Goal: Task Accomplishment & Management: Use online tool/utility

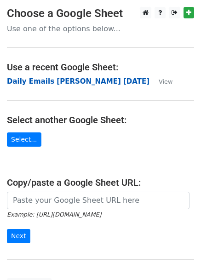
click at [51, 81] on strong "Daily Emails Spencer 8.13.25" at bounding box center [78, 81] width 142 height 8
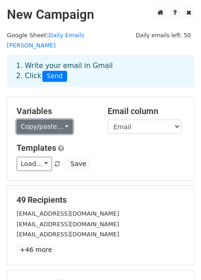
click at [32, 122] on link "Copy/paste..." at bounding box center [45, 126] width 56 height 14
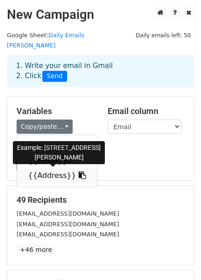
click at [28, 168] on link "{{Address}}" at bounding box center [57, 175] width 80 height 15
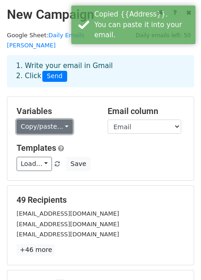
click at [37, 119] on link "Copy/paste..." at bounding box center [45, 126] width 56 height 14
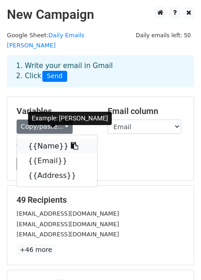
click at [38, 139] on link "{{Name}}" at bounding box center [57, 146] width 80 height 15
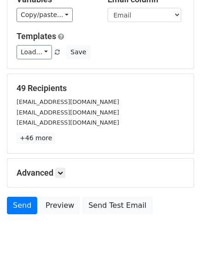
scroll to position [109, 0]
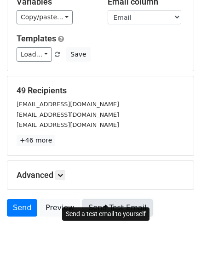
click at [93, 199] on link "Send Test Email" at bounding box center [117, 207] width 70 height 17
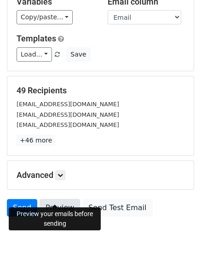
click at [58, 199] on link "Preview" at bounding box center [60, 207] width 40 height 17
